Goal: Task Accomplishment & Management: Manage account settings

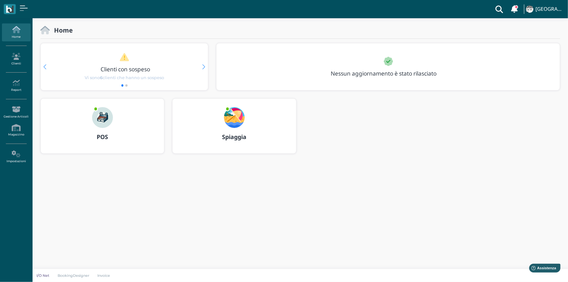
click at [102, 113] on img at bounding box center [102, 117] width 21 height 21
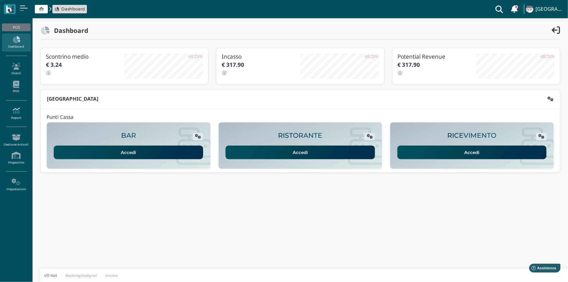
click at [16, 108] on icon at bounding box center [16, 110] width 28 height 7
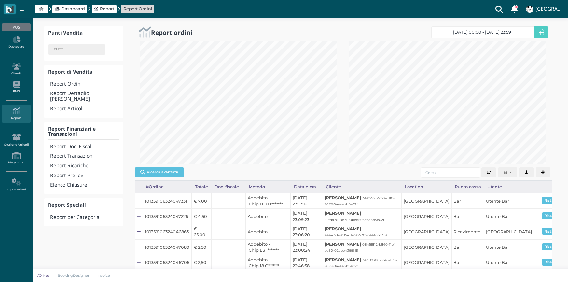
select select
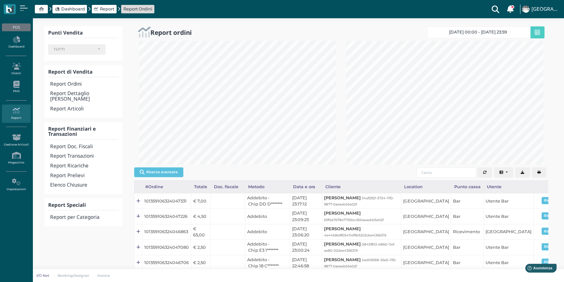
scroll to position [124, 207]
click at [91, 153] on h4 "Report Transazioni" at bounding box center [84, 156] width 68 height 6
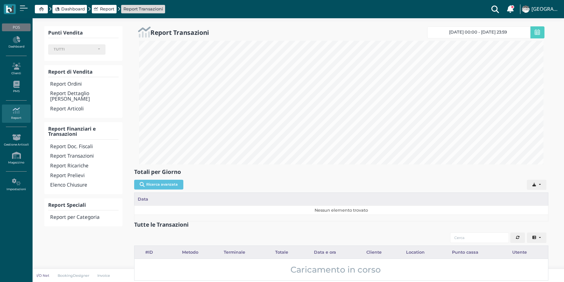
select select
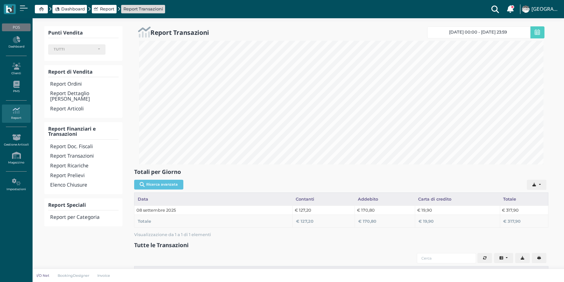
select select
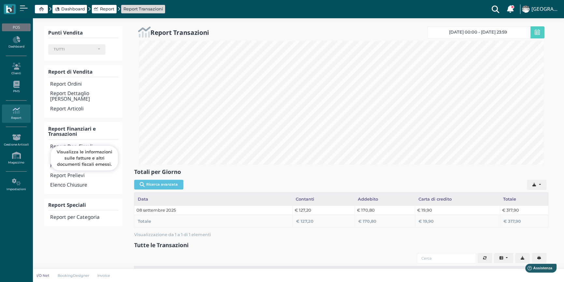
click at [75, 144] on h4 "Report Doc. Fiscali" at bounding box center [84, 147] width 68 height 6
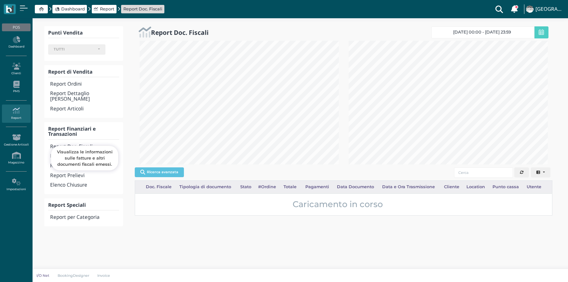
select select
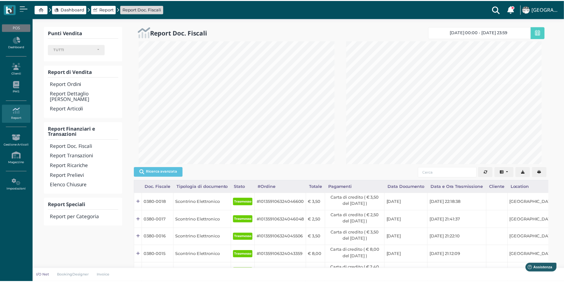
scroll to position [325548, 325464]
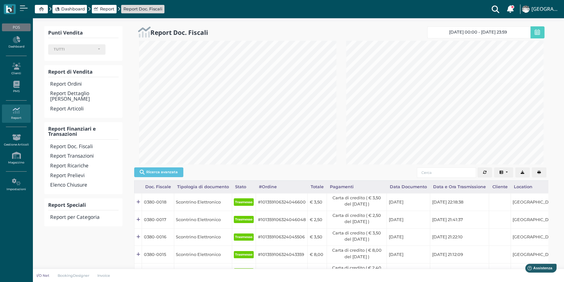
click at [543, 174] on button "button" at bounding box center [539, 172] width 15 height 10
click at [73, 182] on h4 "Elenco Chiusure" at bounding box center [84, 185] width 68 height 6
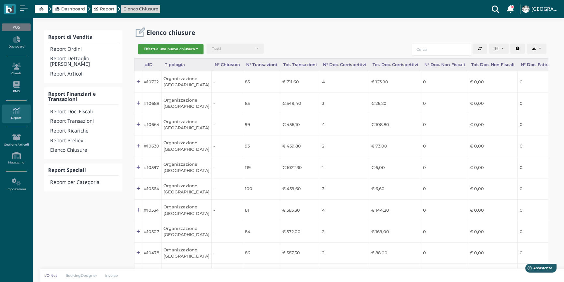
click at [167, 51] on button "Effettua una nuova chiusura" at bounding box center [170, 49] width 65 height 10
click at [170, 59] on span "Organizzazione" at bounding box center [163, 59] width 50 height 8
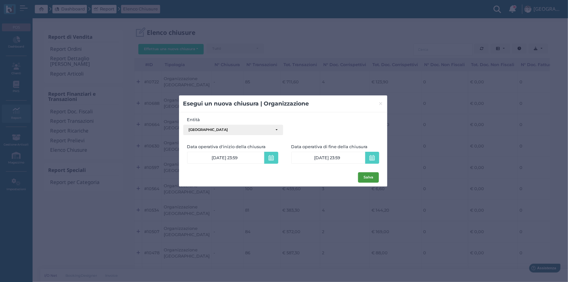
click at [375, 177] on button "Salva" at bounding box center [368, 177] width 21 height 10
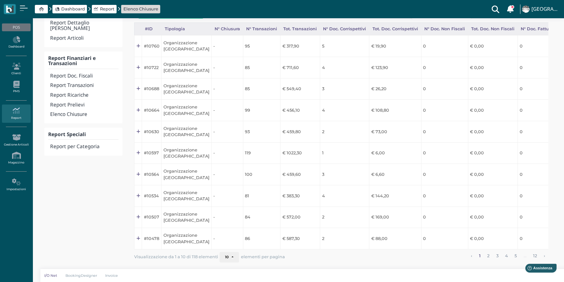
scroll to position [0, 123]
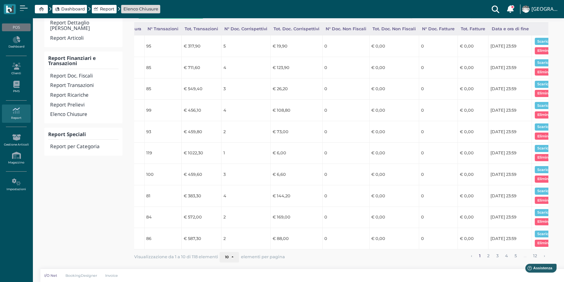
click at [535, 38] on button "Scarica pdf" at bounding box center [547, 41] width 25 height 7
